Goal: Information Seeking & Learning: Find specific page/section

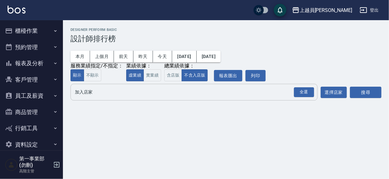
click at [90, 93] on input "加入店家" at bounding box center [189, 92] width 232 height 11
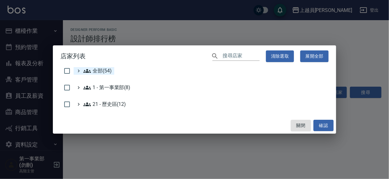
click at [96, 72] on span "全部(54)" at bounding box center [97, 71] width 28 height 8
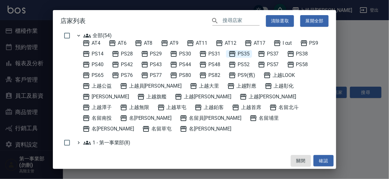
click at [249, 54] on span "PS35" at bounding box center [239, 54] width 21 height 8
drag, startPoint x: 320, startPoint y: 160, endPoint x: 375, endPoint y: 100, distance: 80.7
click at [321, 160] on button "確認" at bounding box center [324, 161] width 20 height 12
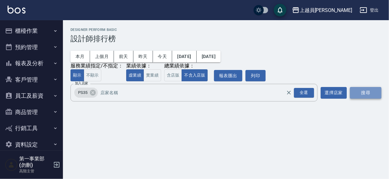
click at [369, 92] on button "搜尋" at bounding box center [365, 93] width 31 height 12
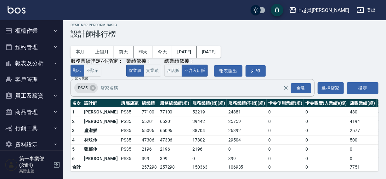
scroll to position [9, 0]
click at [91, 85] on icon at bounding box center [93, 88] width 6 height 6
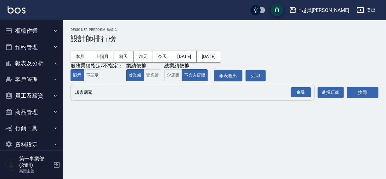
scroll to position [0, 0]
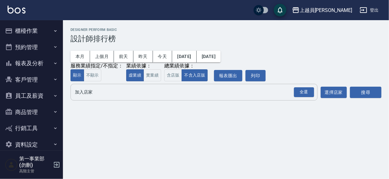
click at [90, 96] on input "加入店家" at bounding box center [189, 92] width 232 height 11
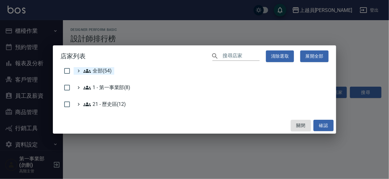
click at [95, 71] on span "全部(54)" at bounding box center [97, 71] width 28 height 8
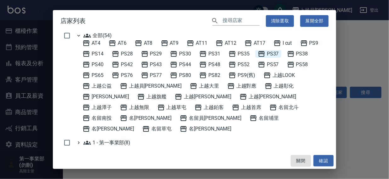
click at [273, 55] on span "PS37" at bounding box center [268, 54] width 21 height 8
click at [321, 164] on button "確認" at bounding box center [324, 161] width 20 height 12
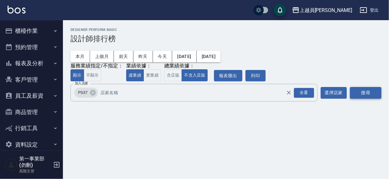
click at [366, 94] on button "搜尋" at bounding box center [365, 93] width 31 height 12
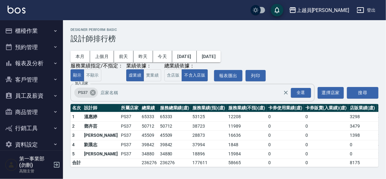
click at [93, 93] on icon at bounding box center [92, 92] width 7 height 7
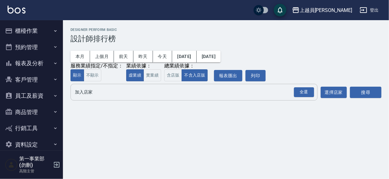
click at [91, 96] on input "加入店家" at bounding box center [189, 92] width 232 height 11
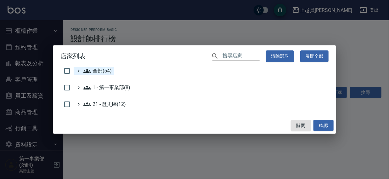
click at [100, 72] on span "全部(54)" at bounding box center [97, 71] width 28 height 8
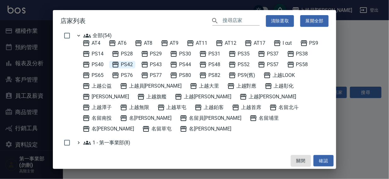
click at [129, 64] on span "PS42" at bounding box center [122, 65] width 21 height 8
drag, startPoint x: 320, startPoint y: 162, endPoint x: 356, endPoint y: 123, distance: 53.5
click at [320, 162] on button "確認" at bounding box center [324, 161] width 20 height 12
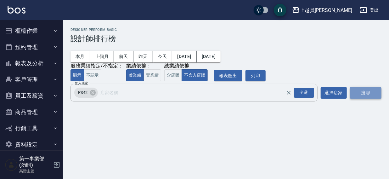
click at [370, 93] on button "搜尋" at bounding box center [365, 93] width 31 height 12
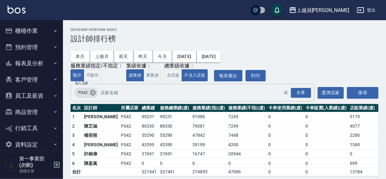
click at [91, 94] on icon at bounding box center [93, 93] width 6 height 6
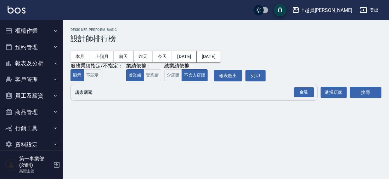
click at [90, 93] on input "加入店家" at bounding box center [189, 92] width 232 height 11
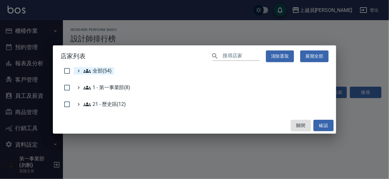
click at [99, 69] on span "全部(54)" at bounding box center [97, 71] width 28 height 8
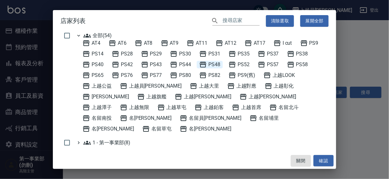
click at [215, 62] on span "PS48" at bounding box center [209, 65] width 21 height 8
drag, startPoint x: 327, startPoint y: 160, endPoint x: 356, endPoint y: 112, distance: 56.0
click at [327, 159] on button "確認" at bounding box center [324, 161] width 20 height 12
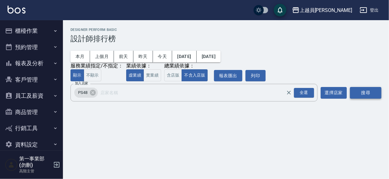
click at [365, 92] on button "搜尋" at bounding box center [365, 93] width 31 height 12
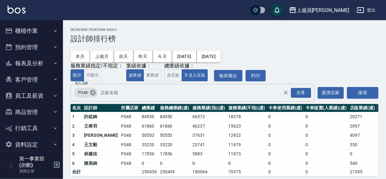
click at [92, 93] on icon at bounding box center [92, 92] width 7 height 7
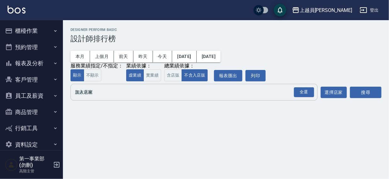
click at [93, 93] on input "加入店家" at bounding box center [189, 92] width 232 height 11
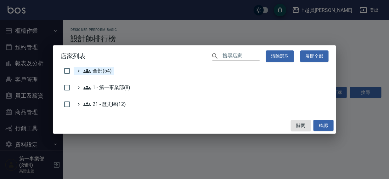
click at [102, 72] on span "全部(54)" at bounding box center [97, 71] width 28 height 8
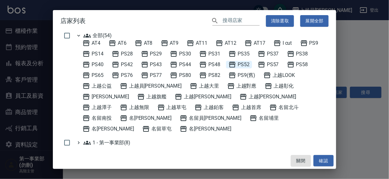
click at [246, 65] on span "PS52" at bounding box center [239, 65] width 21 height 8
click at [322, 159] on button "確認" at bounding box center [324, 161] width 20 height 12
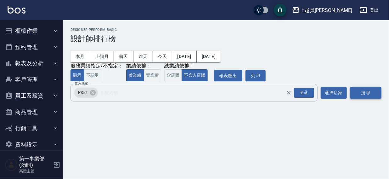
click at [355, 95] on button "搜尋" at bounding box center [365, 93] width 31 height 12
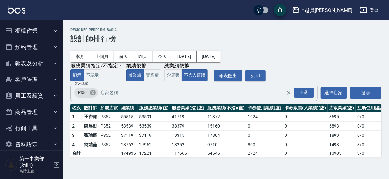
click at [90, 93] on icon at bounding box center [93, 93] width 6 height 6
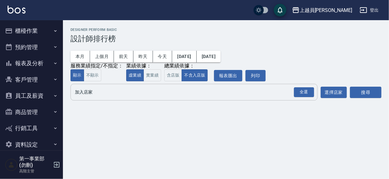
click at [92, 97] on input "加入店家" at bounding box center [189, 92] width 232 height 11
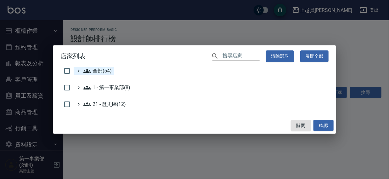
click at [99, 71] on span "全部(54)" at bounding box center [97, 71] width 28 height 8
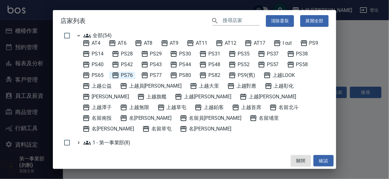
click at [128, 75] on span "PS76" at bounding box center [122, 75] width 21 height 8
click at [321, 161] on button "確認" at bounding box center [324, 161] width 20 height 12
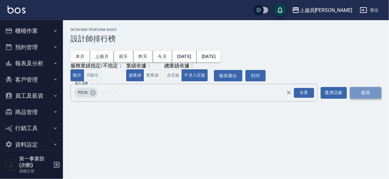
click at [368, 92] on button "搜尋" at bounding box center [365, 93] width 31 height 12
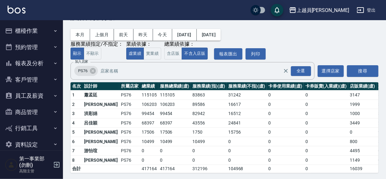
scroll to position [23, 0]
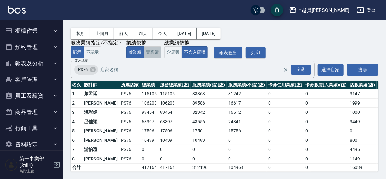
click at [151, 53] on button "實業績" at bounding box center [153, 52] width 18 height 12
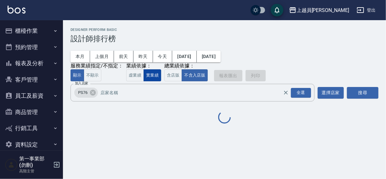
scroll to position [0, 0]
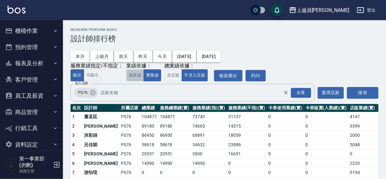
click at [136, 76] on button "虛業績" at bounding box center [135, 75] width 18 height 12
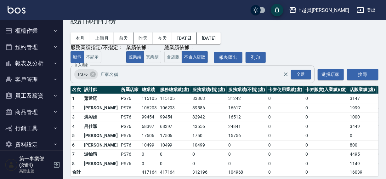
scroll to position [20, 0]
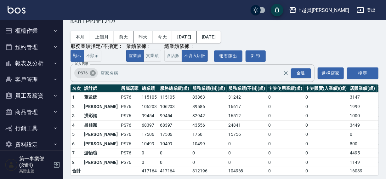
click at [93, 73] on icon at bounding box center [92, 73] width 7 height 7
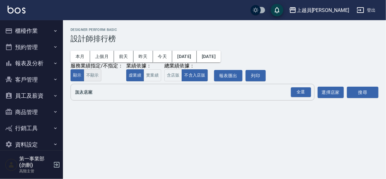
scroll to position [0, 0]
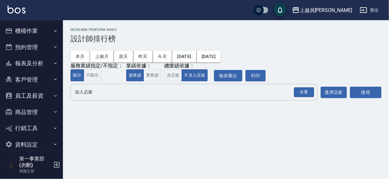
click at [85, 91] on input "加入店家" at bounding box center [189, 92] width 232 height 11
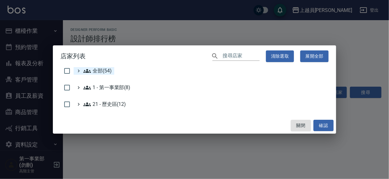
click at [96, 70] on span "全部(54)" at bounding box center [97, 71] width 28 height 8
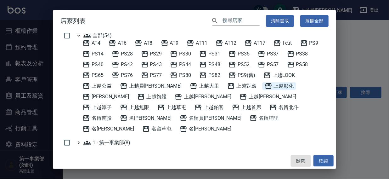
click at [265, 84] on span "上越彰化" at bounding box center [279, 86] width 29 height 8
click at [319, 163] on button "確認" at bounding box center [324, 161] width 20 height 12
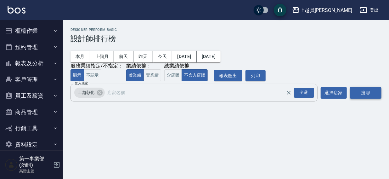
click at [356, 90] on button "搜尋" at bounding box center [365, 93] width 31 height 12
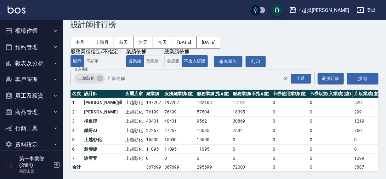
scroll to position [17, 0]
click at [98, 76] on icon at bounding box center [100, 79] width 6 height 6
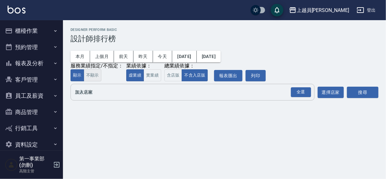
scroll to position [0, 0]
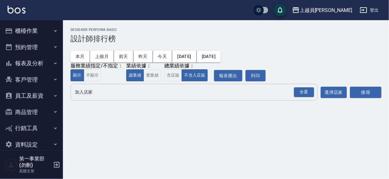
click at [94, 95] on input "加入店家" at bounding box center [189, 92] width 232 height 11
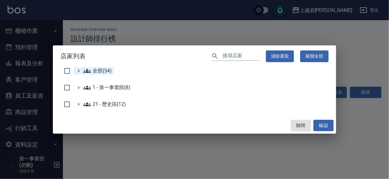
click at [103, 71] on span "全部(54)" at bounding box center [97, 71] width 28 height 8
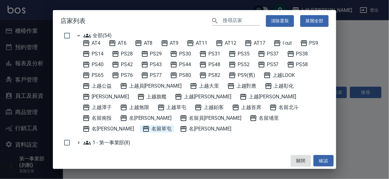
click at [172, 125] on span "名留草屯" at bounding box center [156, 129] width 29 height 8
drag, startPoint x: 326, startPoint y: 160, endPoint x: 358, endPoint y: 117, distance: 53.4
click at [326, 159] on button "確認" at bounding box center [324, 161] width 20 height 12
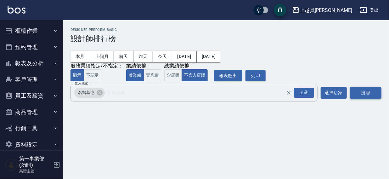
click at [373, 92] on button "搜尋" at bounding box center [365, 93] width 31 height 12
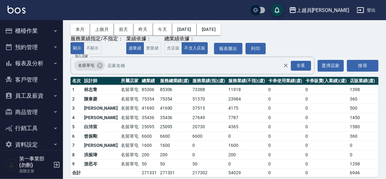
scroll to position [31, 0]
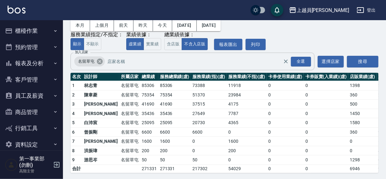
click at [100, 62] on icon at bounding box center [100, 62] width 6 height 6
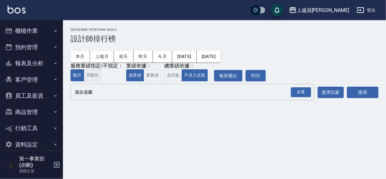
scroll to position [0, 0]
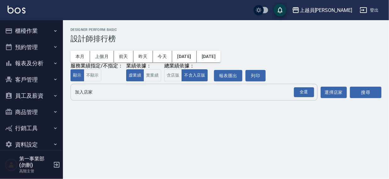
click at [90, 92] on input "加入店家" at bounding box center [189, 92] width 232 height 11
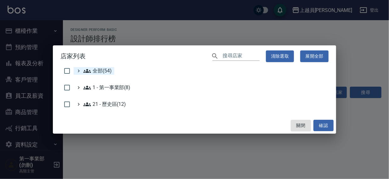
click at [99, 70] on span "全部(54)" at bounding box center [97, 71] width 28 height 8
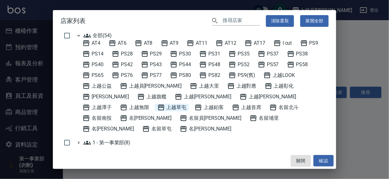
click at [187, 104] on span "上越草屯" at bounding box center [171, 108] width 29 height 8
click at [323, 160] on button "確認" at bounding box center [324, 161] width 20 height 12
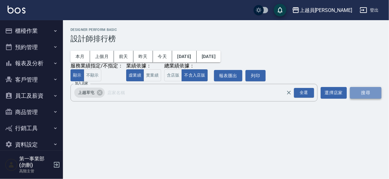
click at [364, 94] on button "搜尋" at bounding box center [365, 93] width 31 height 12
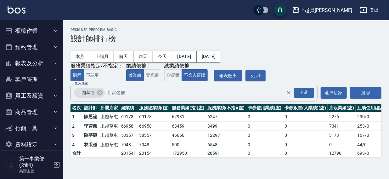
drag, startPoint x: 389, startPoint y: 68, endPoint x: 389, endPoint y: 73, distance: 4.7
click at [389, 73] on div "上越員林 2025-08-01 - 2025-08-18 設計師排行榜 列印時間： 2025-08-18-12:59 Designer Perform Bas…" at bounding box center [226, 92] width 326 height 145
click at [99, 93] on icon at bounding box center [100, 93] width 6 height 6
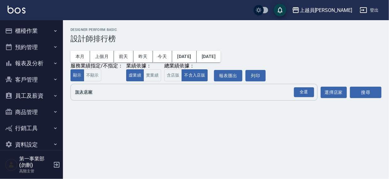
click at [93, 94] on input "加入店家" at bounding box center [189, 92] width 232 height 11
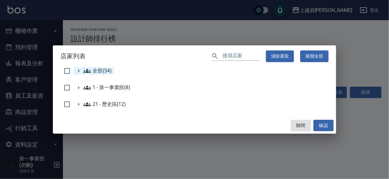
click at [99, 68] on span "全部(54)" at bounding box center [97, 71] width 28 height 8
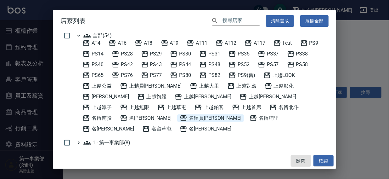
click at [241, 114] on span "名留員林中正" at bounding box center [211, 118] width 62 height 8
click at [320, 158] on button "確認" at bounding box center [324, 161] width 20 height 12
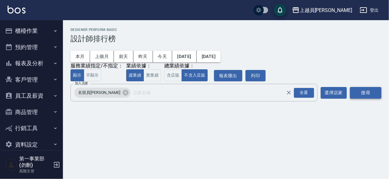
click at [368, 91] on button "搜尋" at bounding box center [365, 93] width 31 height 12
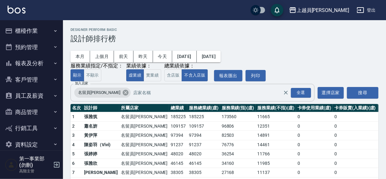
click at [123, 93] on icon at bounding box center [126, 93] width 6 height 6
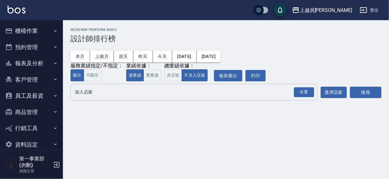
click at [96, 94] on input "加入店家" at bounding box center [189, 92] width 232 height 11
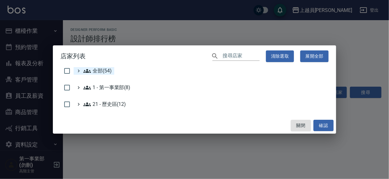
click at [98, 69] on span "全部(54)" at bounding box center [97, 71] width 28 height 8
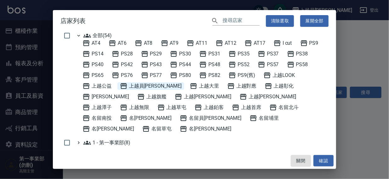
click at [138, 84] on span "上越員[PERSON_NAME]" at bounding box center [151, 86] width 62 height 8
click at [318, 160] on button "確認" at bounding box center [324, 161] width 20 height 12
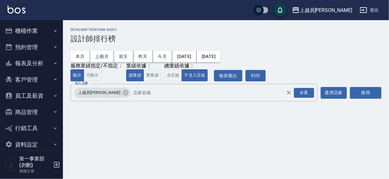
click at [355, 93] on button "搜尋" at bounding box center [365, 93] width 31 height 12
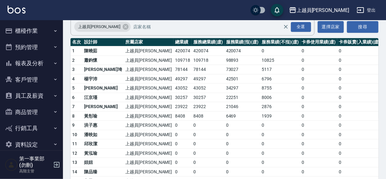
scroll to position [62, 0]
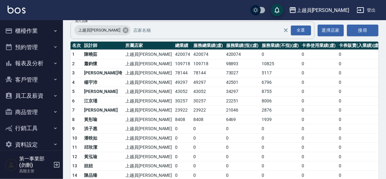
click at [123, 31] on icon at bounding box center [126, 30] width 6 height 6
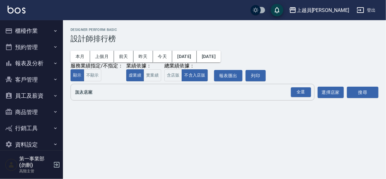
scroll to position [0, 0]
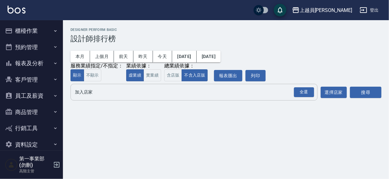
click at [88, 93] on input "加入店家" at bounding box center [189, 92] width 232 height 11
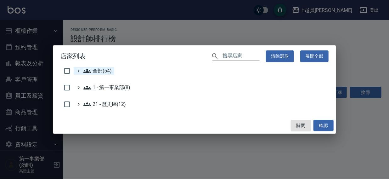
click at [99, 69] on span "全部(54)" at bounding box center [97, 71] width 28 height 8
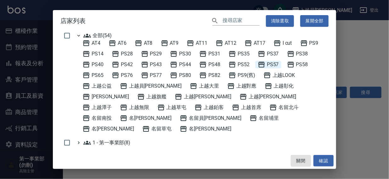
click at [270, 64] on span "PS57" at bounding box center [268, 65] width 21 height 8
click at [321, 161] on button "確認" at bounding box center [324, 161] width 20 height 12
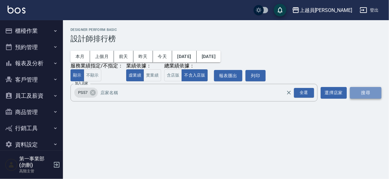
click at [365, 92] on button "搜尋" at bounding box center [365, 93] width 31 height 12
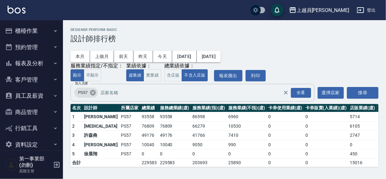
click at [91, 91] on icon at bounding box center [93, 93] width 6 height 6
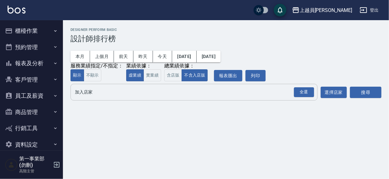
click at [91, 97] on input "加入店家" at bounding box center [189, 92] width 232 height 11
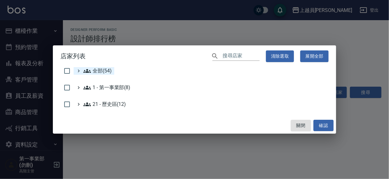
click at [92, 68] on span "全部(54)" at bounding box center [97, 71] width 28 height 8
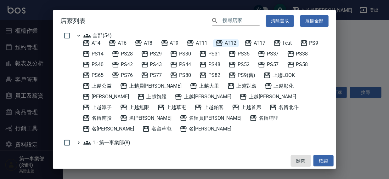
click at [229, 42] on span "AT12" at bounding box center [226, 43] width 21 height 8
drag, startPoint x: 323, startPoint y: 159, endPoint x: 359, endPoint y: 105, distance: 65.0
click at [323, 159] on button "確認" at bounding box center [324, 161] width 20 height 12
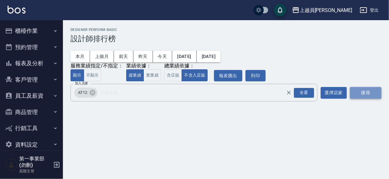
click at [365, 92] on button "搜尋" at bounding box center [365, 93] width 31 height 12
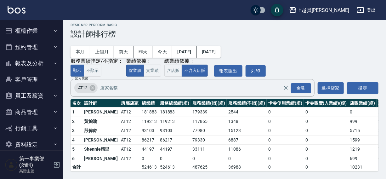
scroll to position [9, 0]
click at [92, 85] on icon at bounding box center [93, 88] width 6 height 6
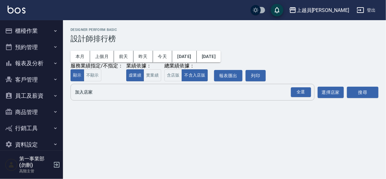
scroll to position [0, 0]
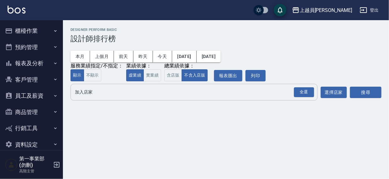
click at [91, 91] on input "加入店家" at bounding box center [189, 92] width 232 height 11
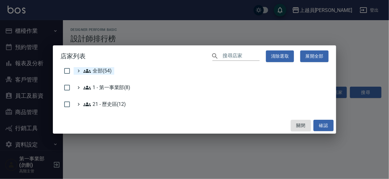
click at [94, 71] on span "全部(54)" at bounding box center [97, 71] width 28 height 8
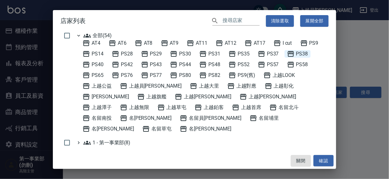
click at [305, 54] on span "PS38" at bounding box center [297, 54] width 21 height 8
click at [325, 158] on button "確認" at bounding box center [324, 161] width 20 height 12
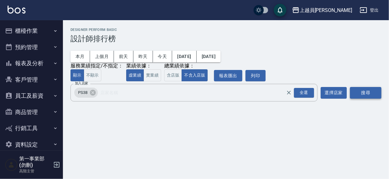
click at [363, 92] on button "搜尋" at bounding box center [365, 93] width 31 height 12
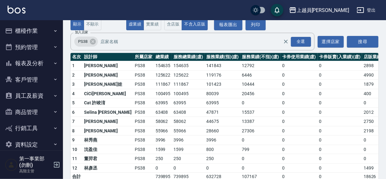
scroll to position [50, 0]
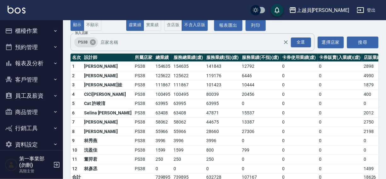
click at [93, 42] on icon at bounding box center [93, 42] width 6 height 6
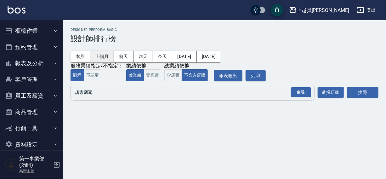
scroll to position [0, 0]
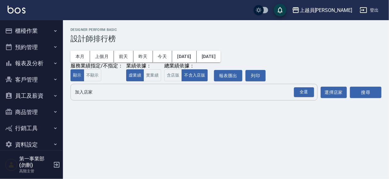
click at [85, 94] on input "加入店家" at bounding box center [189, 92] width 232 height 11
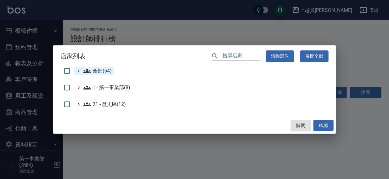
click at [93, 70] on span "全部(54)" at bounding box center [97, 71] width 28 height 8
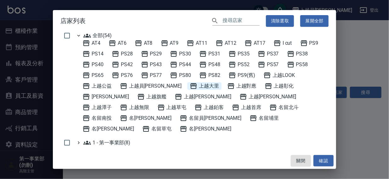
click at [190, 85] on span "上越大里" at bounding box center [204, 86] width 29 height 8
click at [323, 159] on button "確認" at bounding box center [324, 161] width 20 height 12
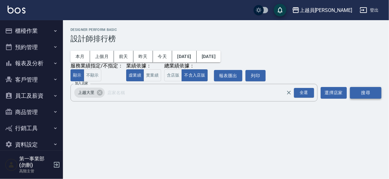
click at [366, 91] on button "搜尋" at bounding box center [365, 93] width 31 height 12
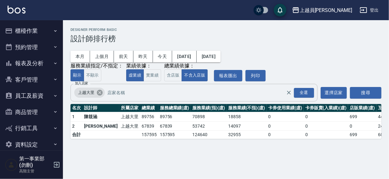
click at [98, 92] on icon at bounding box center [100, 93] width 6 height 6
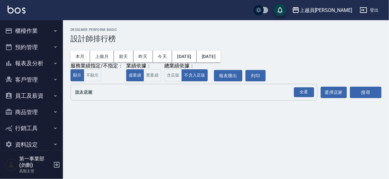
click at [94, 90] on input "加入店家" at bounding box center [189, 92] width 232 height 11
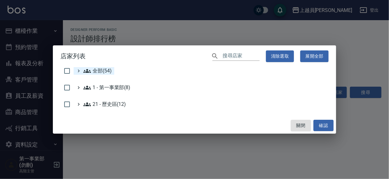
click at [100, 70] on span "全部(54)" at bounding box center [97, 71] width 28 height 8
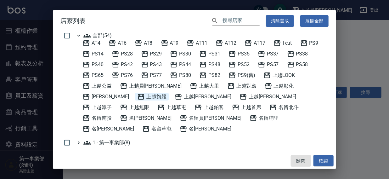
click at [137, 94] on span "上越旗艦" at bounding box center [151, 97] width 29 height 8
click at [318, 161] on button "確認" at bounding box center [324, 161] width 20 height 12
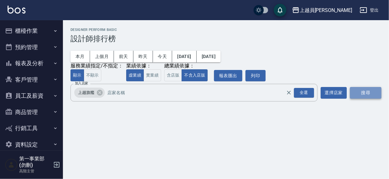
click at [362, 91] on button "搜尋" at bounding box center [365, 93] width 31 height 12
